Goal: Contribute content: Add original content to the website for others to see

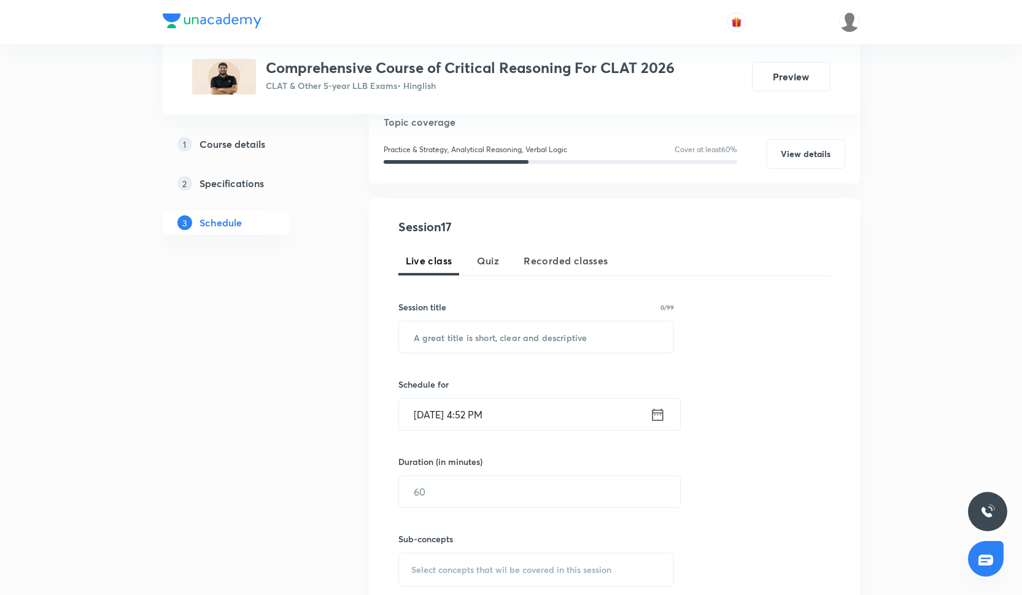
scroll to position [161, 0]
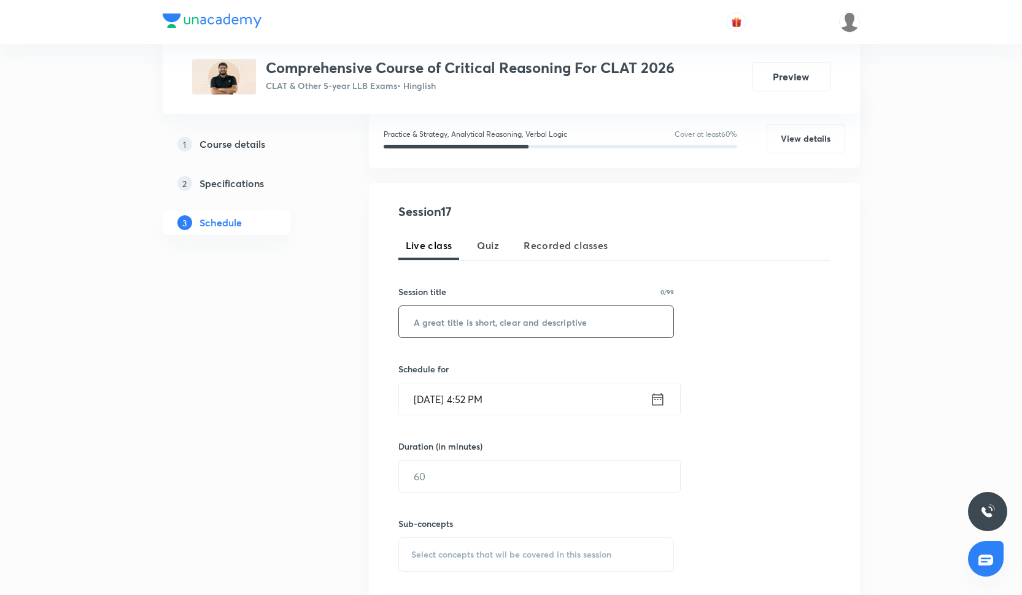
click at [472, 323] on input "text" at bounding box center [536, 321] width 275 height 31
paste input "Passage Based CR"
type input "Passage Based CR"
click at [472, 401] on input "[DATE] 4:52 PM" at bounding box center [524, 398] width 251 height 31
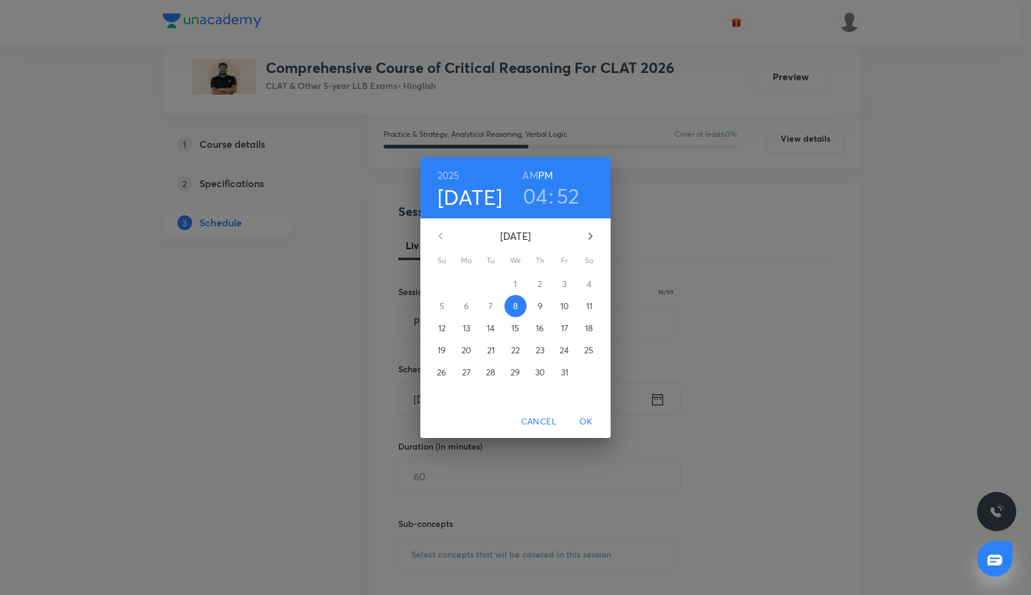
click at [541, 307] on p "9" at bounding box center [540, 306] width 5 height 12
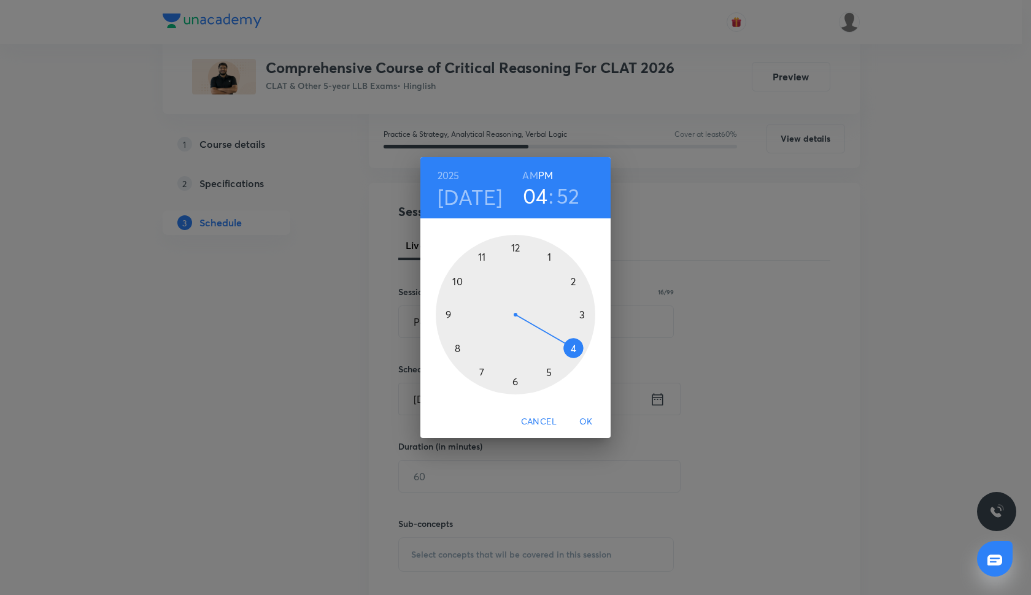
click at [551, 374] on div at bounding box center [516, 315] width 160 height 160
click at [517, 245] on div at bounding box center [516, 315] width 160 height 160
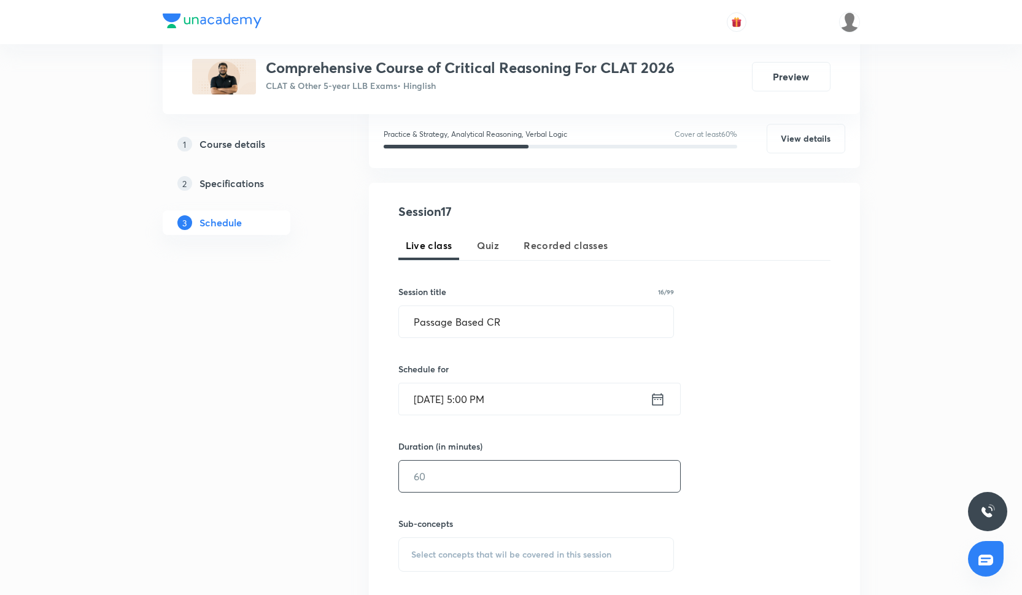
click at [451, 481] on input "text" at bounding box center [539, 476] width 281 height 31
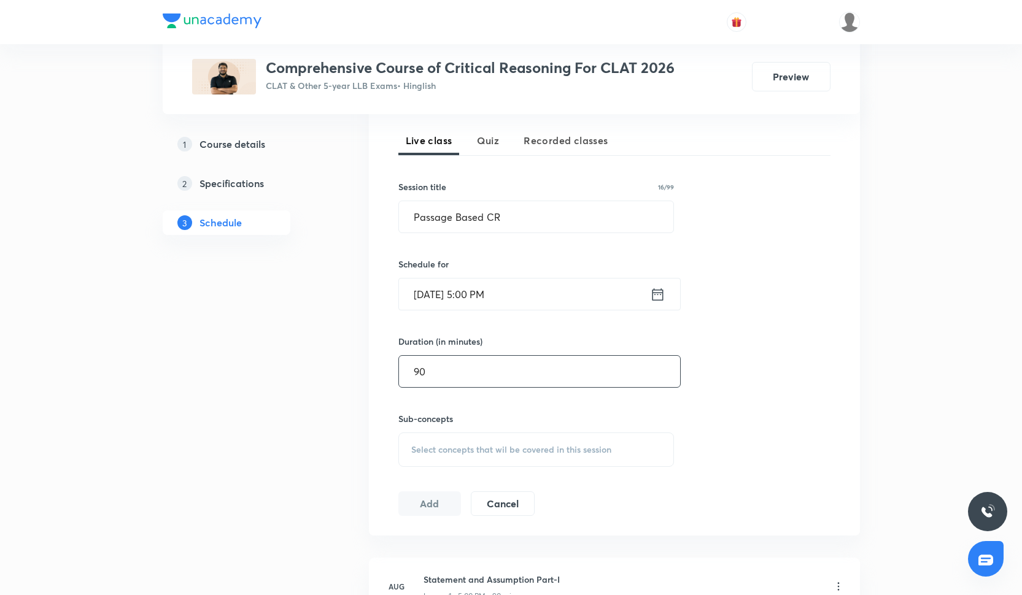
type input "90"
click at [479, 438] on div "Select concepts that wil be covered in this session" at bounding box center [536, 450] width 276 height 34
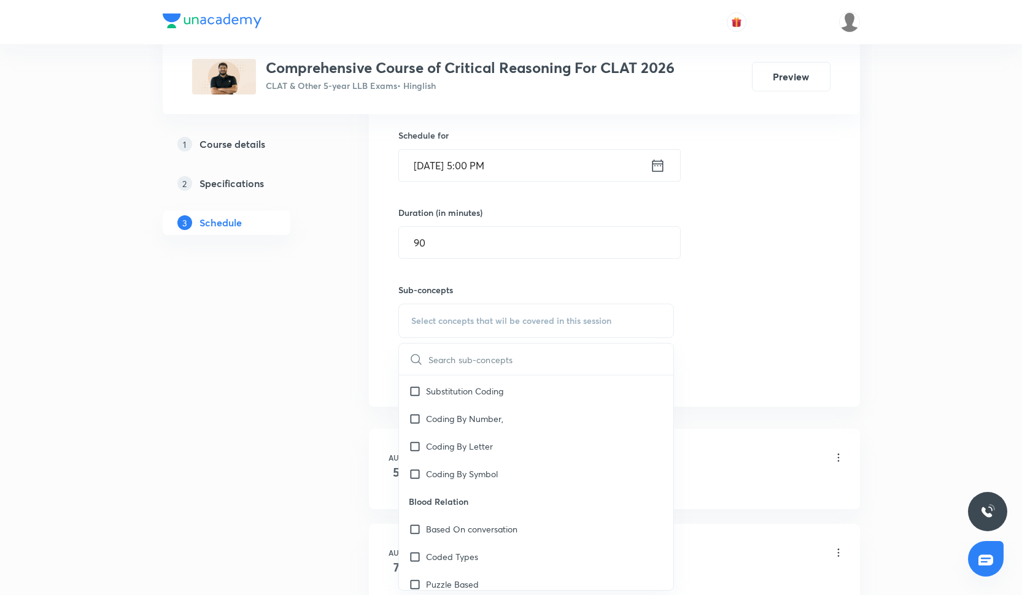
scroll to position [409, 0]
click at [479, 436] on div "Coding By Symbol" at bounding box center [536, 450] width 275 height 28
checkbox input "true"
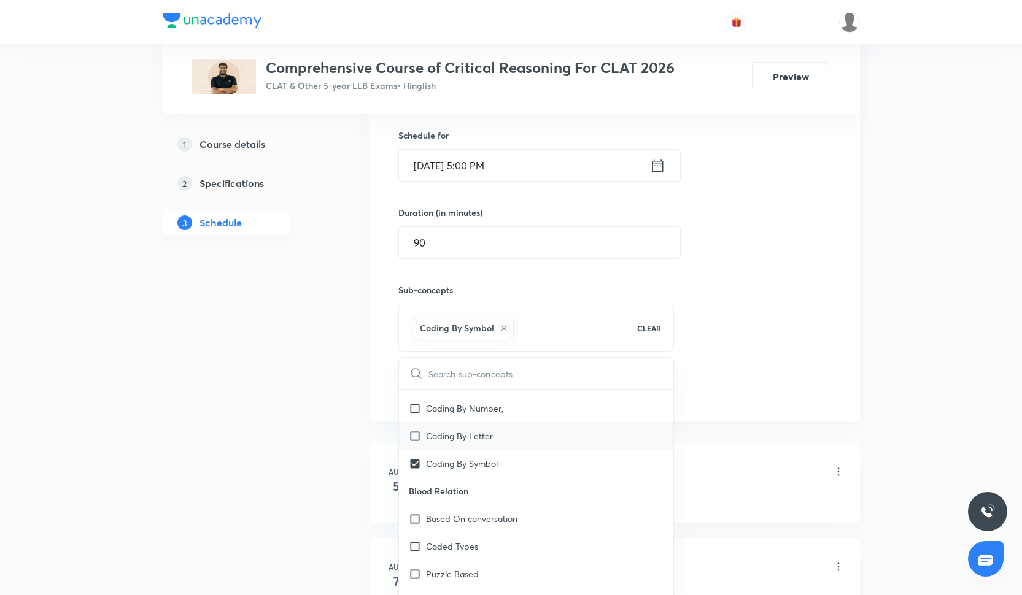
click at [479, 433] on p "Coding By Letter" at bounding box center [459, 436] width 67 height 13
checkbox input "true"
click at [482, 522] on p "Based On conversation" at bounding box center [471, 518] width 91 height 13
checkbox input "true"
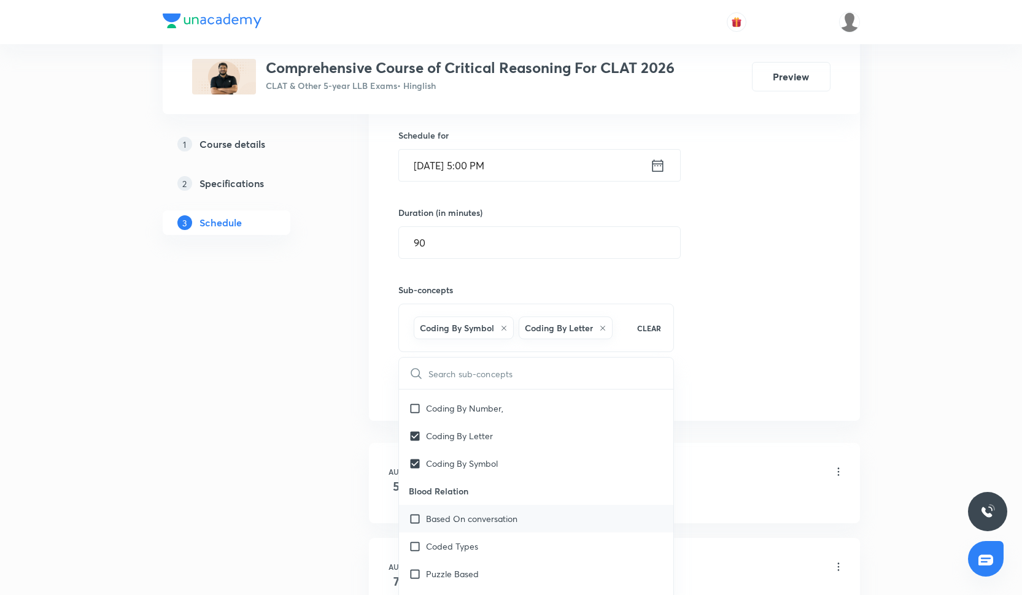
checkbox input "true"
click at [824, 268] on div "Session 17 Live class Quiz Recorded classes Session title 16/99 Passage Based C…" at bounding box center [614, 199] width 432 height 460
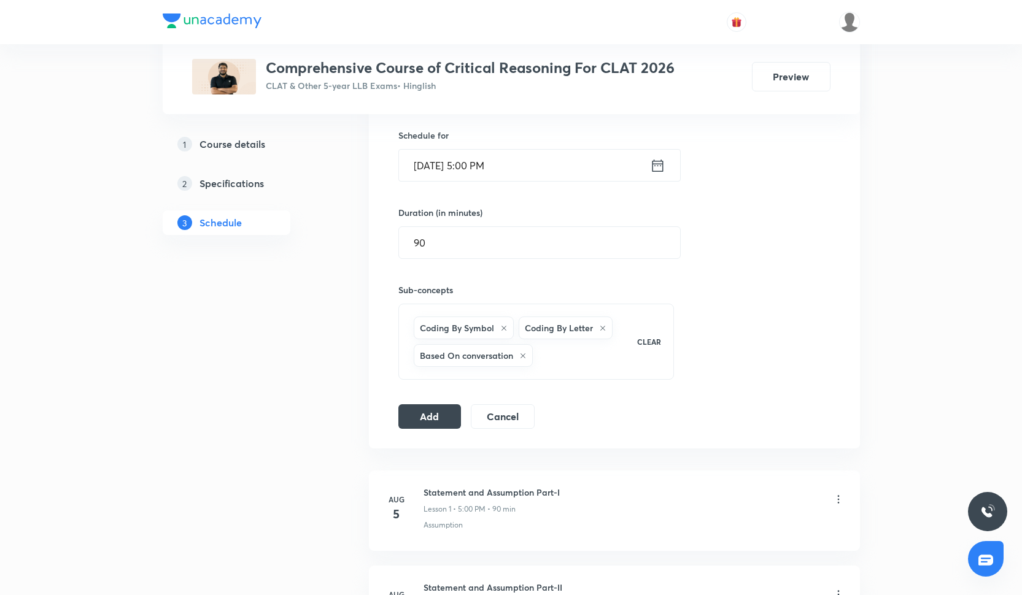
click at [461, 417] on div "Add Cancel" at bounding box center [471, 416] width 146 height 25
click at [454, 416] on button "Add" at bounding box center [429, 415] width 63 height 25
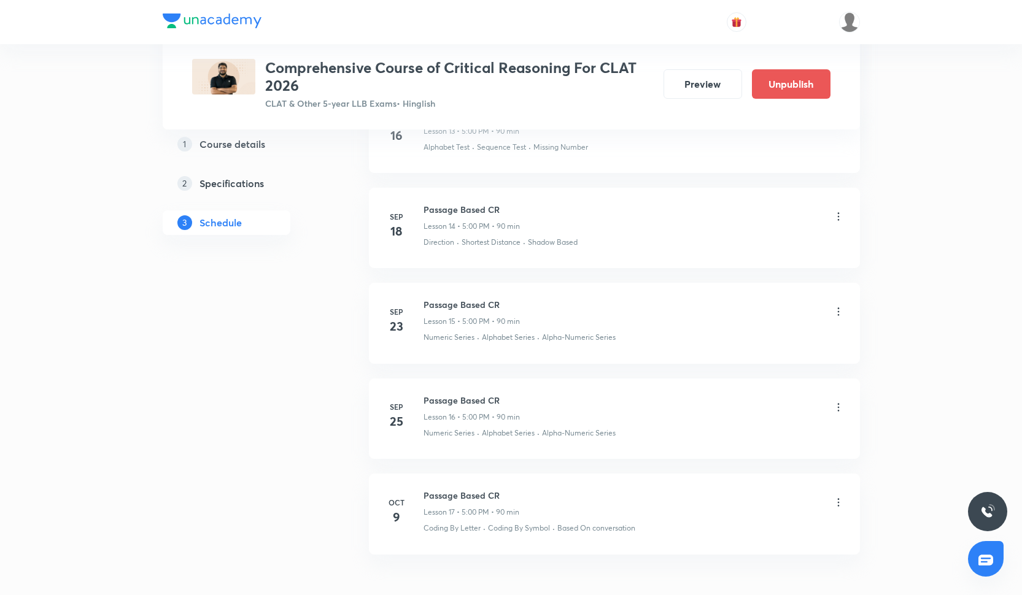
scroll to position [1892, 0]
